Goal: Task Accomplishment & Management: Use online tool/utility

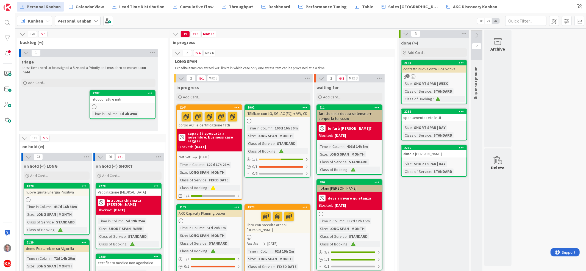
click at [133, 97] on div "ritocco fatti e miti" at bounding box center [122, 99] width 65 height 7
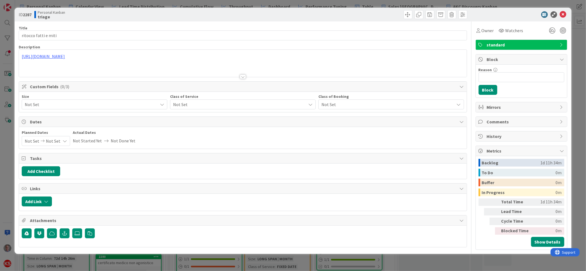
click at [149, 103] on span "Not Set" at bounding box center [90, 105] width 130 height 8
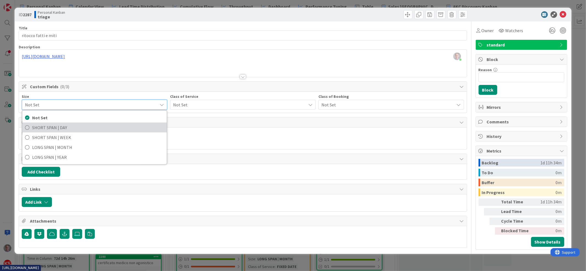
click at [137, 123] on span "SHORT SPAN | DAY" at bounding box center [98, 127] width 132 height 8
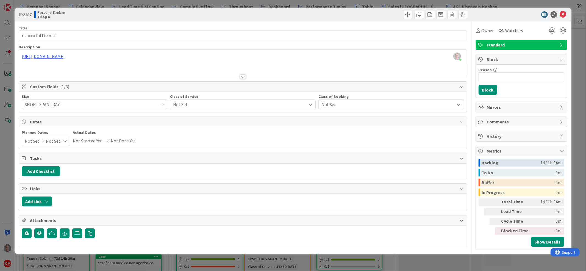
click at [198, 106] on span "Not Set" at bounding box center [238, 105] width 130 height 8
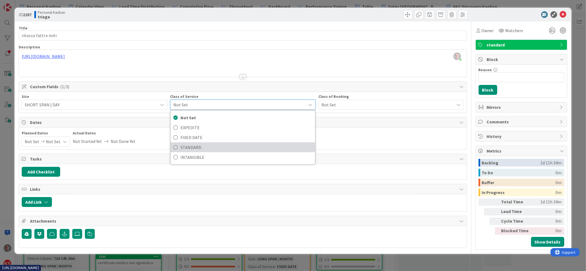
click at [197, 148] on span "STANDARD" at bounding box center [247, 147] width 132 height 8
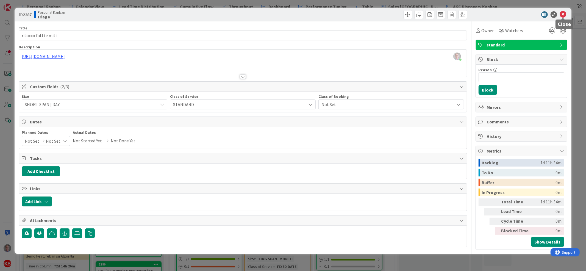
click at [564, 13] on icon at bounding box center [563, 14] width 7 height 7
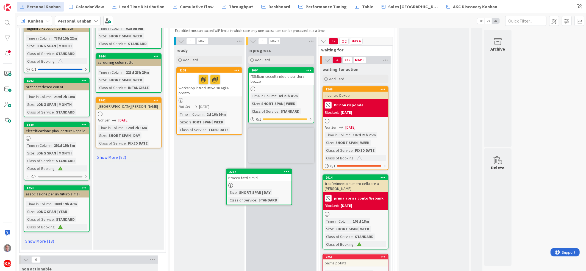
scroll to position [522, 0]
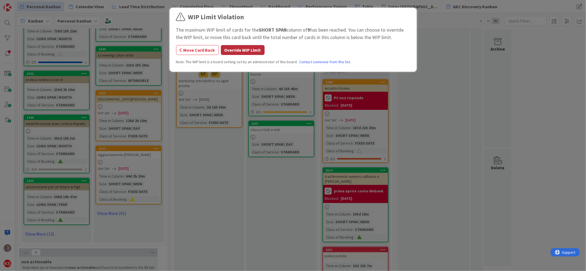
click at [252, 51] on button "Override WIP Limit" at bounding box center [243, 50] width 44 height 10
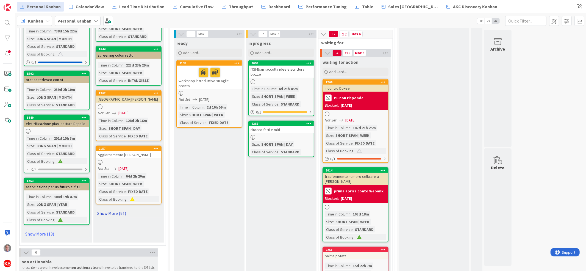
click at [118, 209] on link "Show More (91)" at bounding box center [129, 213] width 66 height 9
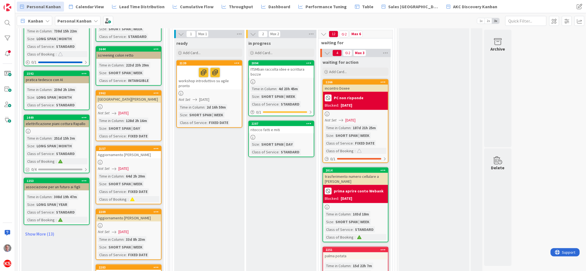
click at [294, 126] on div "ritocco fatti e miti" at bounding box center [281, 129] width 65 height 7
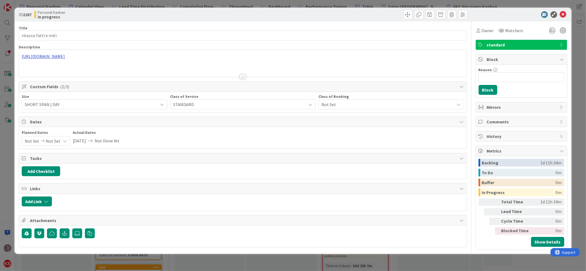
click at [84, 57] on div "[URL][DOMAIN_NAME]" at bounding box center [243, 63] width 448 height 27
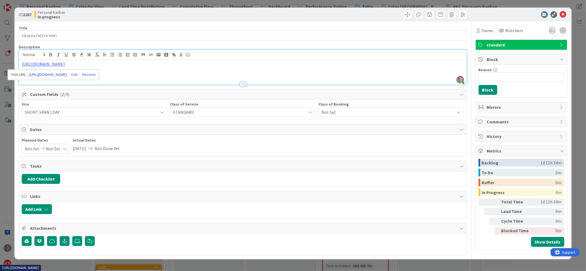
click at [51, 75] on link "[URL][DOMAIN_NAME]" at bounding box center [48, 74] width 38 height 7
click at [565, 15] on icon at bounding box center [563, 14] width 7 height 7
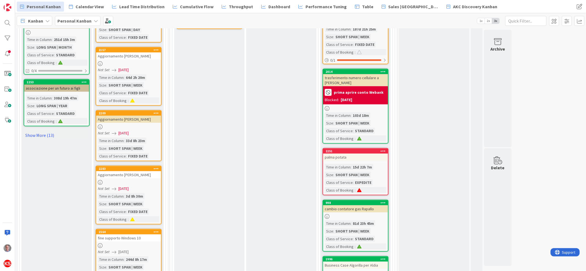
scroll to position [522, 0]
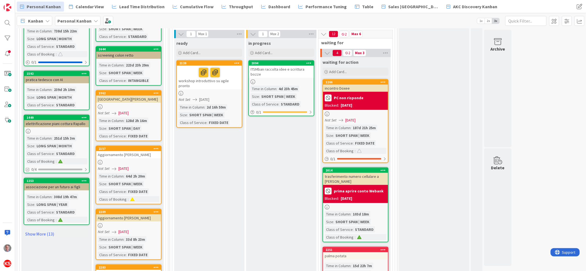
click at [223, 83] on div "2139 workshop introduttivo su agile pronto Not Set [DATE] Time in [GEOGRAPHIC_D…" at bounding box center [209, 94] width 66 height 68
